Goal: Task Accomplishment & Management: Manage account settings

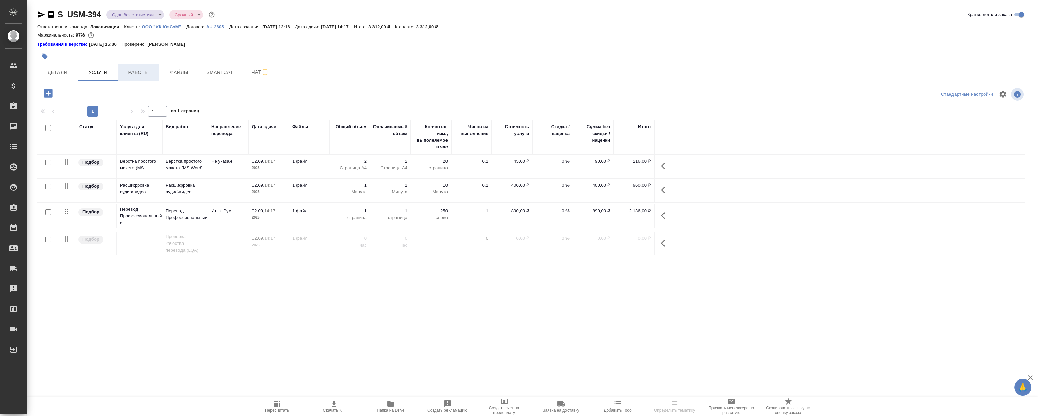
click at [138, 69] on span "Работы" at bounding box center [138, 72] width 32 height 8
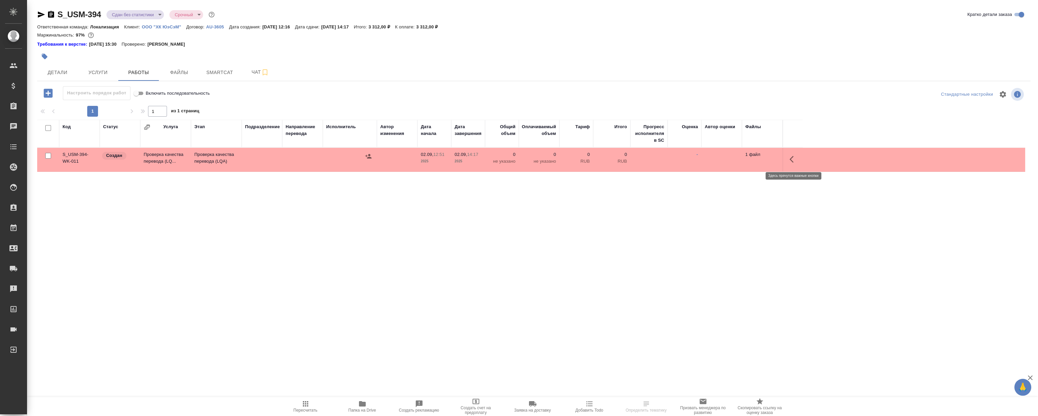
click at [791, 152] on button "button" at bounding box center [794, 159] width 16 height 16
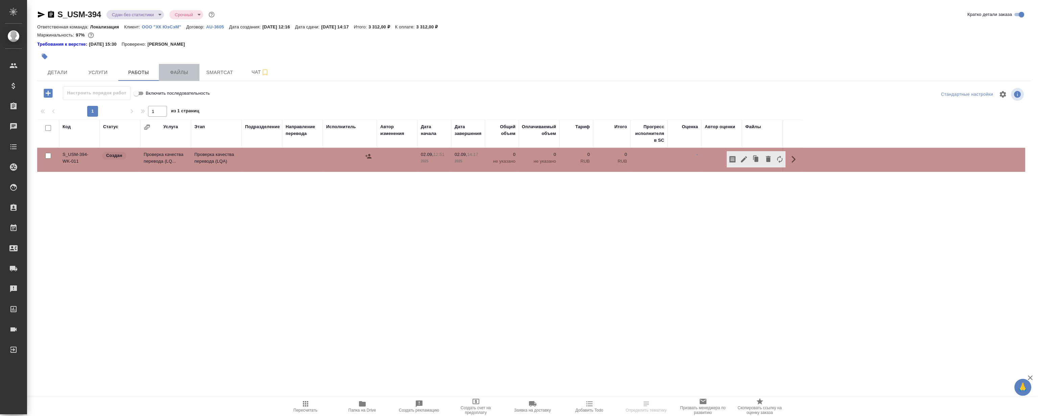
click at [178, 71] on span "Файлы" at bounding box center [179, 72] width 32 height 8
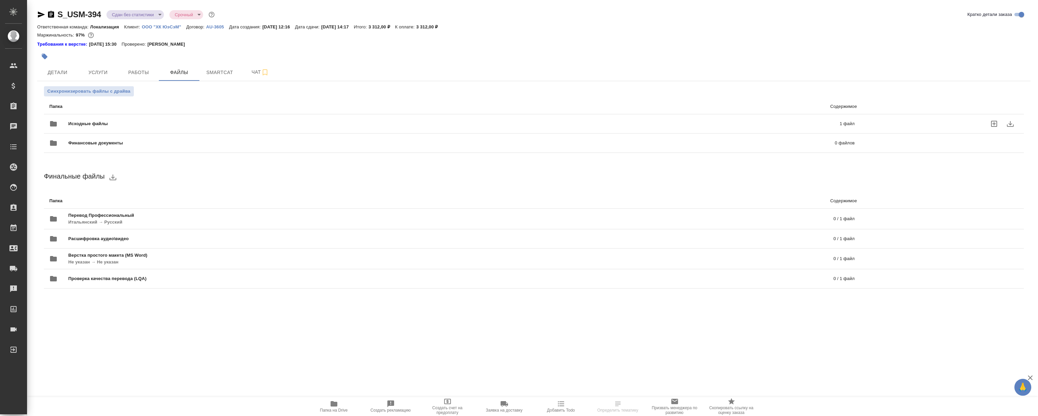
click at [113, 115] on div "Исходные файлы 1 файл" at bounding box center [452, 124] width 819 height 30
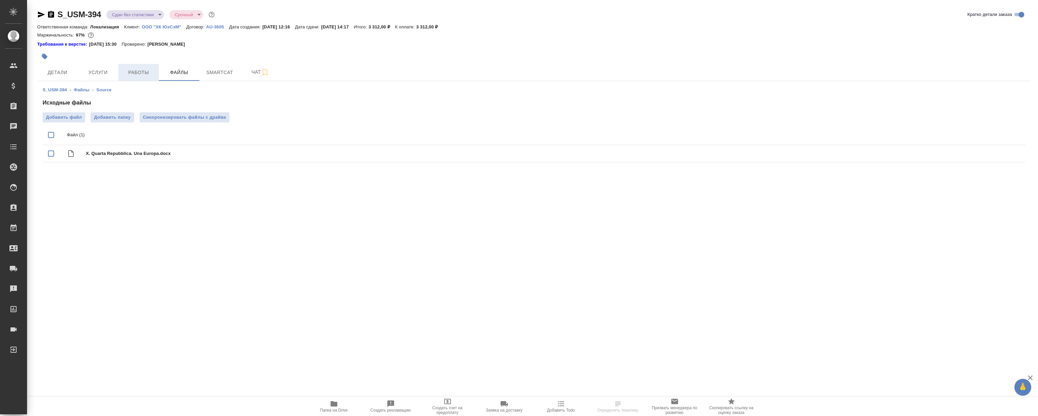
click at [138, 72] on span "Работы" at bounding box center [138, 72] width 32 height 8
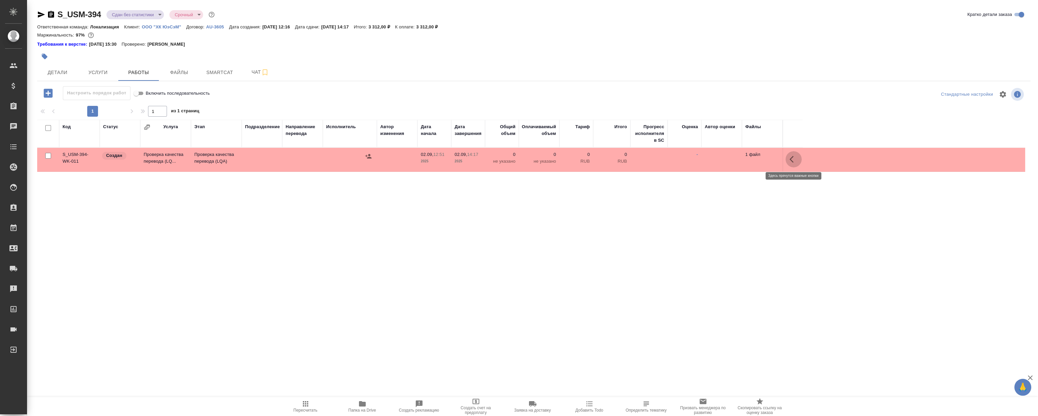
click at [794, 157] on icon "button" at bounding box center [794, 159] width 8 height 8
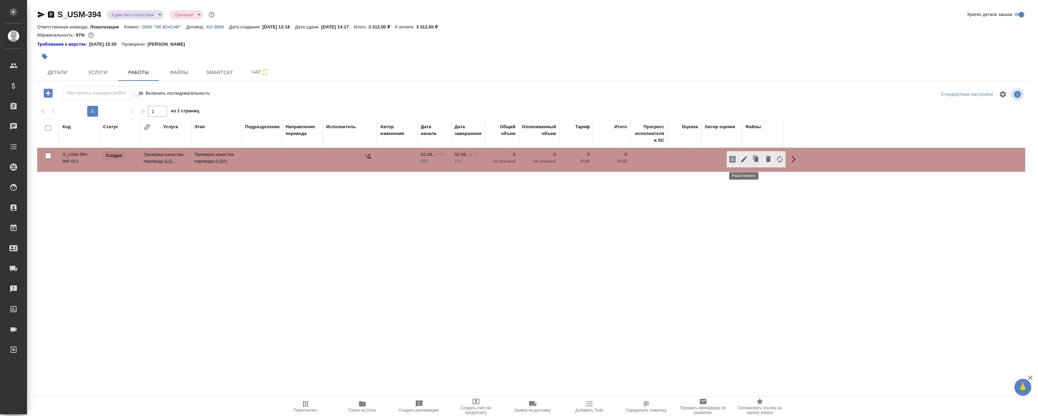
click at [744, 158] on icon "button" at bounding box center [744, 159] width 6 height 6
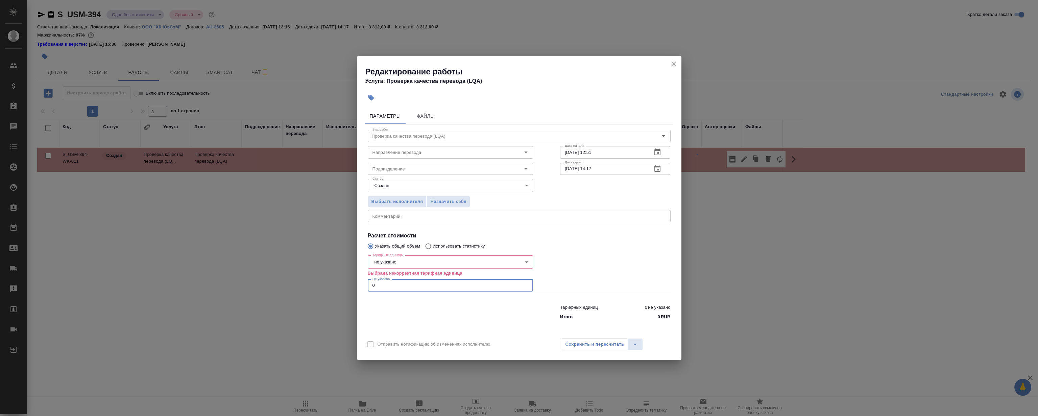
click at [382, 282] on input "0" at bounding box center [450, 285] width 165 height 12
type input "0.5"
click at [491, 258] on body "🙏 .cls-1 fill:#fff; AWATERA [PERSON_NAME] Клиенты Спецификации Заказы 0 Чаты To…" at bounding box center [519, 208] width 1038 height 416
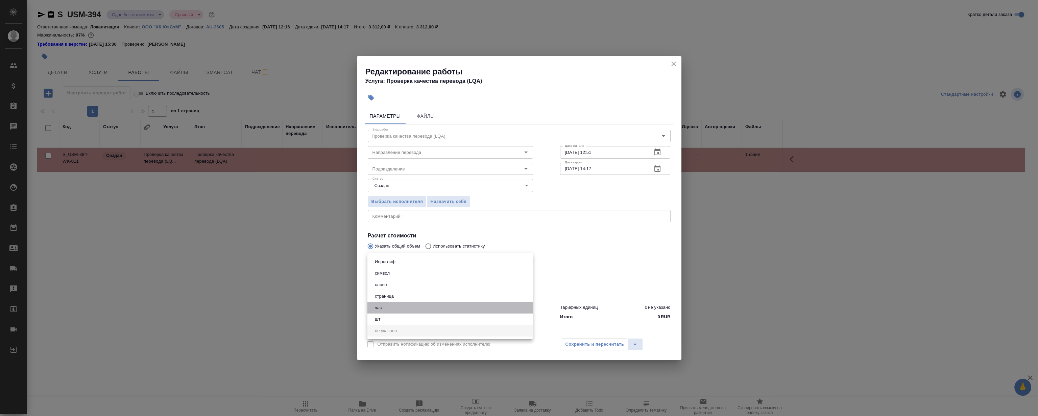
click at [377, 302] on li "час" at bounding box center [449, 307] width 165 height 11
type input "5a8b1489cc6b4906c91bfd93"
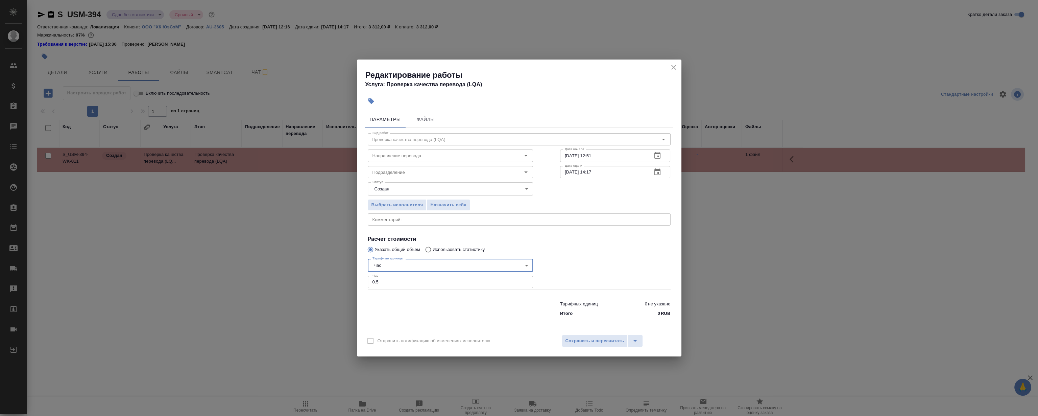
click at [611, 155] on input "[DATE] 12:51" at bounding box center [603, 155] width 87 height 12
click at [608, 238] on h4 "Расчет стоимости" at bounding box center [519, 239] width 303 height 8
click at [397, 166] on div "Подразделение" at bounding box center [450, 172] width 165 height 12
click at [398, 183] on li "LocQA" at bounding box center [449, 187] width 165 height 12
type input "LocQA"
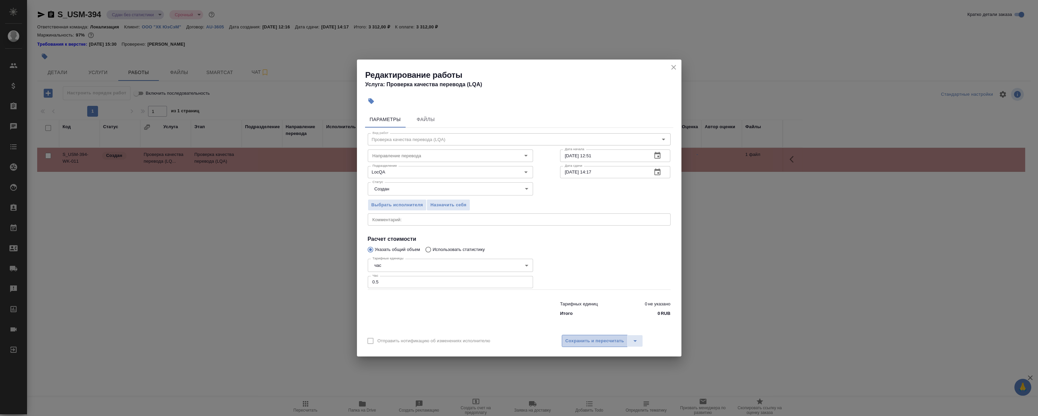
click at [583, 338] on span "Сохранить и пересчитать" at bounding box center [595, 341] width 59 height 8
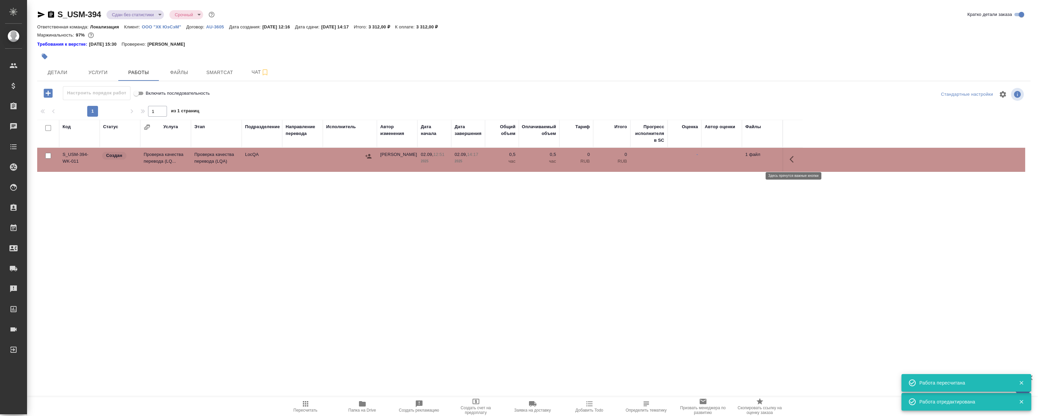
click at [793, 159] on icon "button" at bounding box center [794, 159] width 8 height 8
click at [744, 157] on icon "button" at bounding box center [744, 159] width 8 height 8
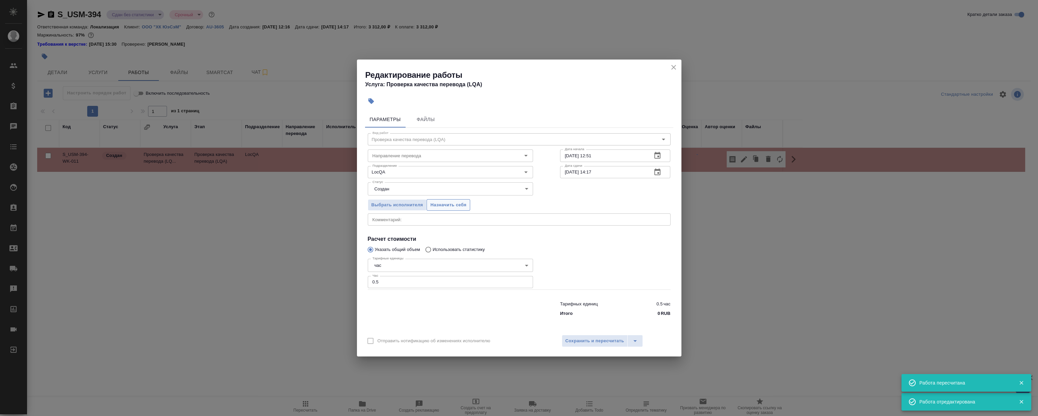
click at [452, 206] on span "Назначить себя" at bounding box center [448, 205] width 36 height 8
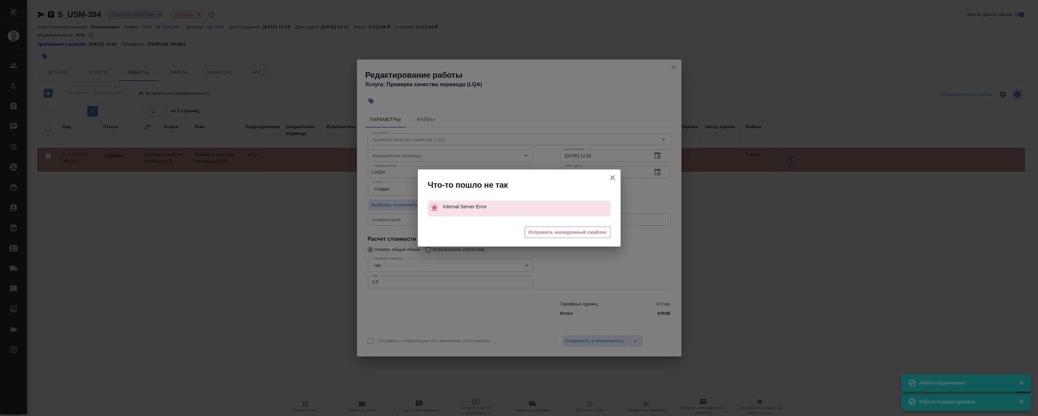
drag, startPoint x: 620, startPoint y: 181, endPoint x: 611, endPoint y: 177, distance: 9.9
click at [612, 178] on icon "button" at bounding box center [612, 177] width 8 height 8
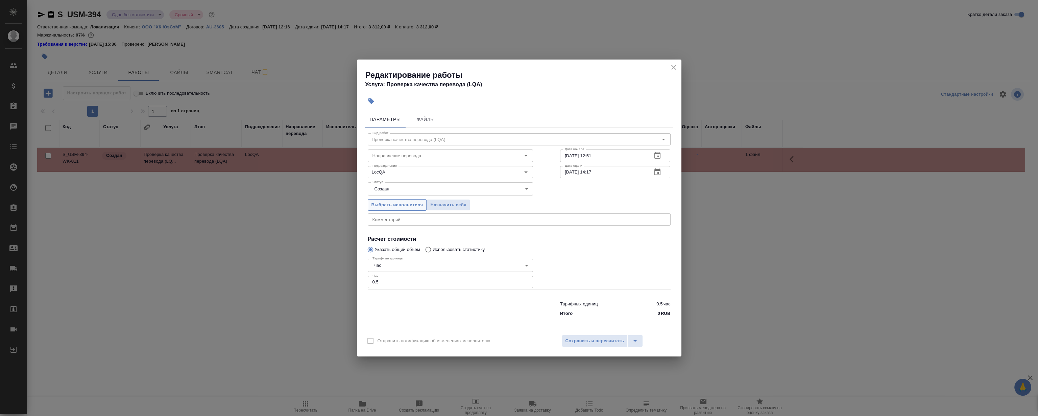
click at [386, 203] on span "Выбрать исполнителя" at bounding box center [398, 205] width 52 height 8
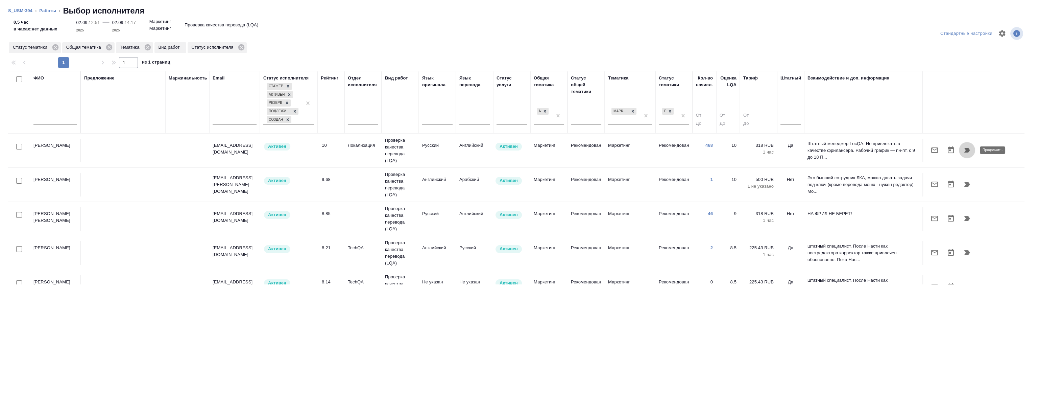
click at [968, 146] on icon "button" at bounding box center [967, 150] width 8 height 8
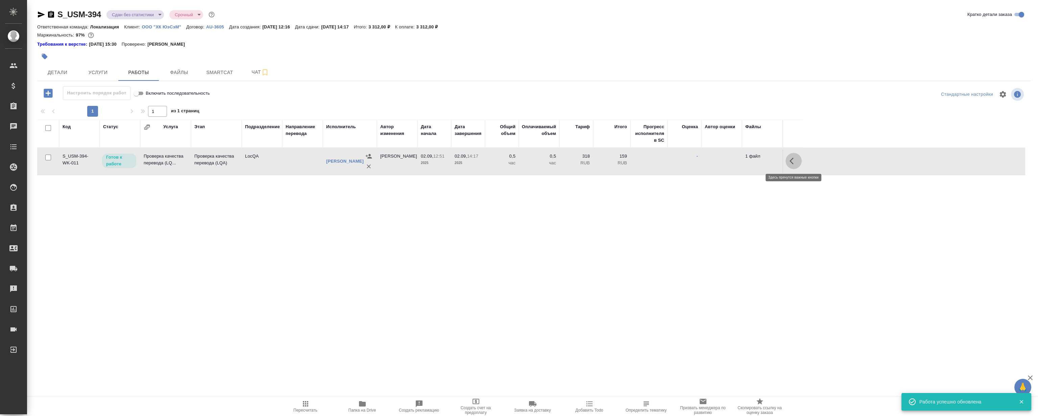
click at [791, 156] on button "button" at bounding box center [794, 161] width 16 height 16
click at [740, 165] on button "button" at bounding box center [743, 161] width 11 height 16
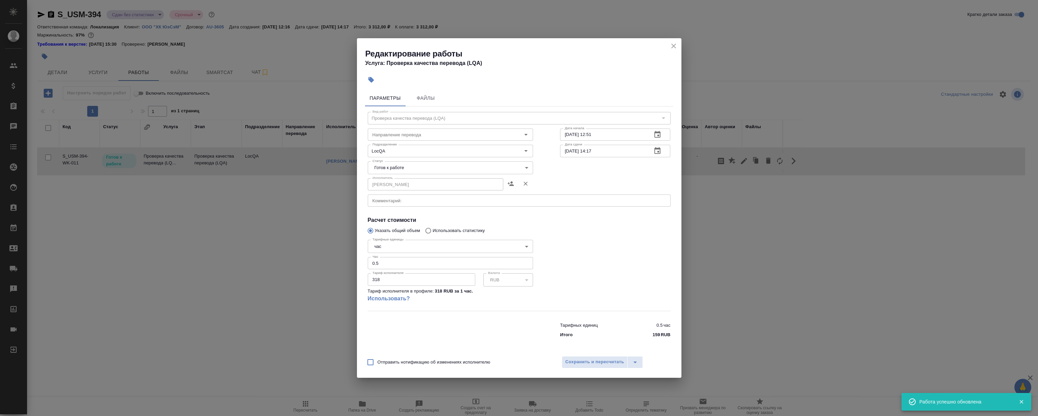
click at [445, 165] on body "🙏 .cls-1 fill:#fff; AWATERA [PERSON_NAME] Клиенты Спецификации Заказы 0 Чаты To…" at bounding box center [519, 208] width 1038 height 416
click at [408, 206] on li "Сдан" at bounding box center [449, 201] width 165 height 11
type input "closed"
click at [612, 363] on span "Сохранить и пересчитать" at bounding box center [595, 362] width 59 height 8
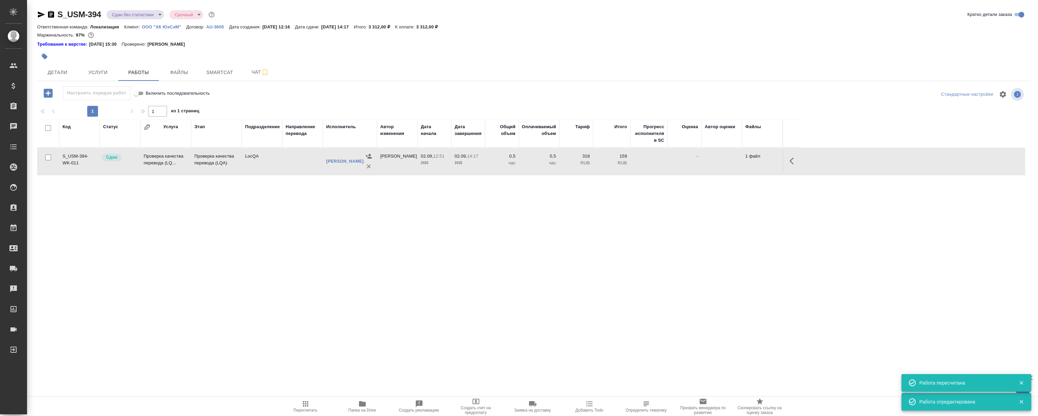
click at [345, 229] on div "Код Статус Услуга Этап Подразделение Направление перевода Исполнитель Автор изм…" at bounding box center [531, 196] width 988 height 152
